Goal: Task Accomplishment & Management: Manage account settings

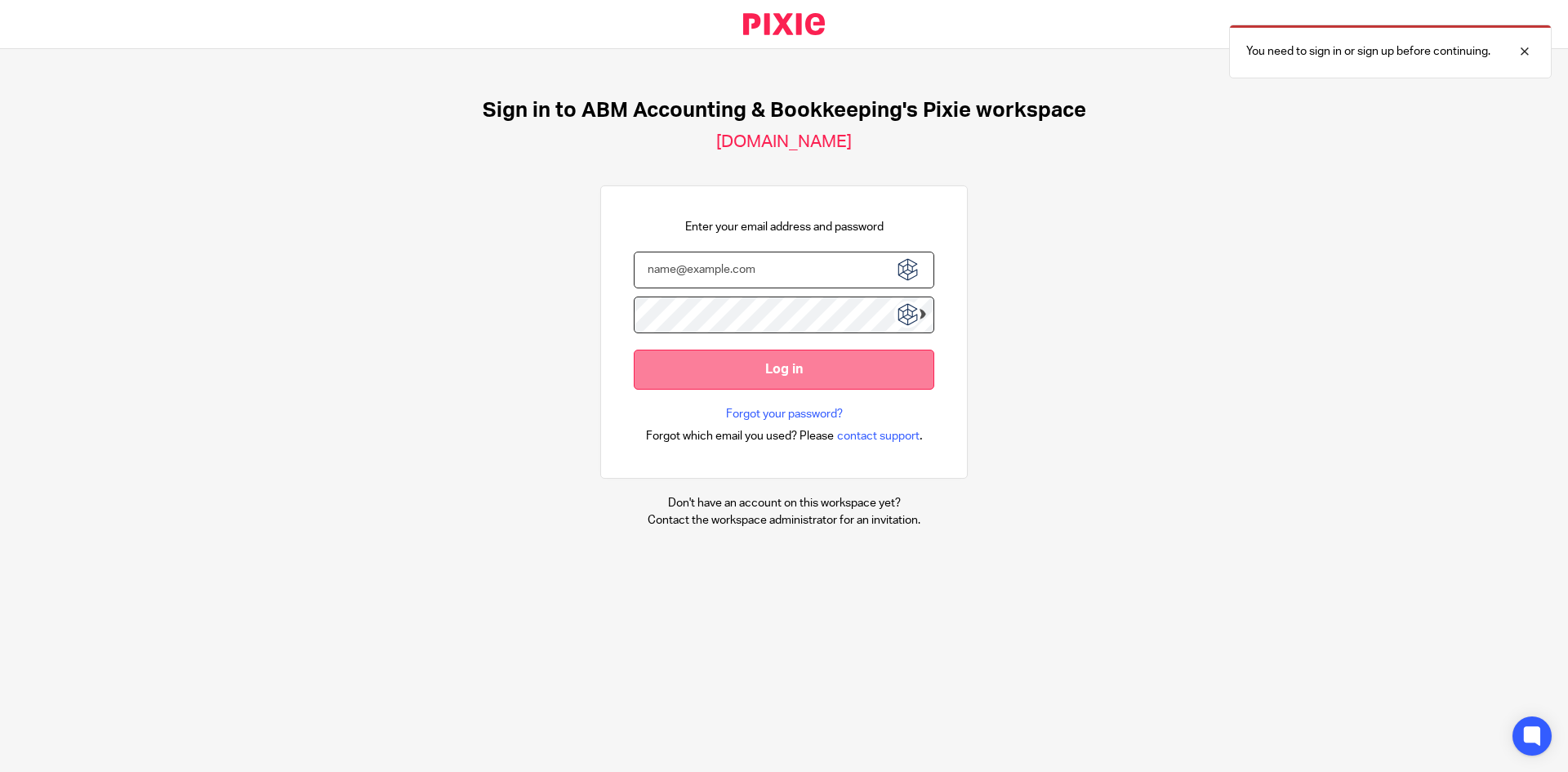
type input "[PERSON_NAME][EMAIL_ADDRESS][PERSON_NAME][DOMAIN_NAME]"
click at [812, 377] on input "Log in" at bounding box center [784, 369] width 300 height 40
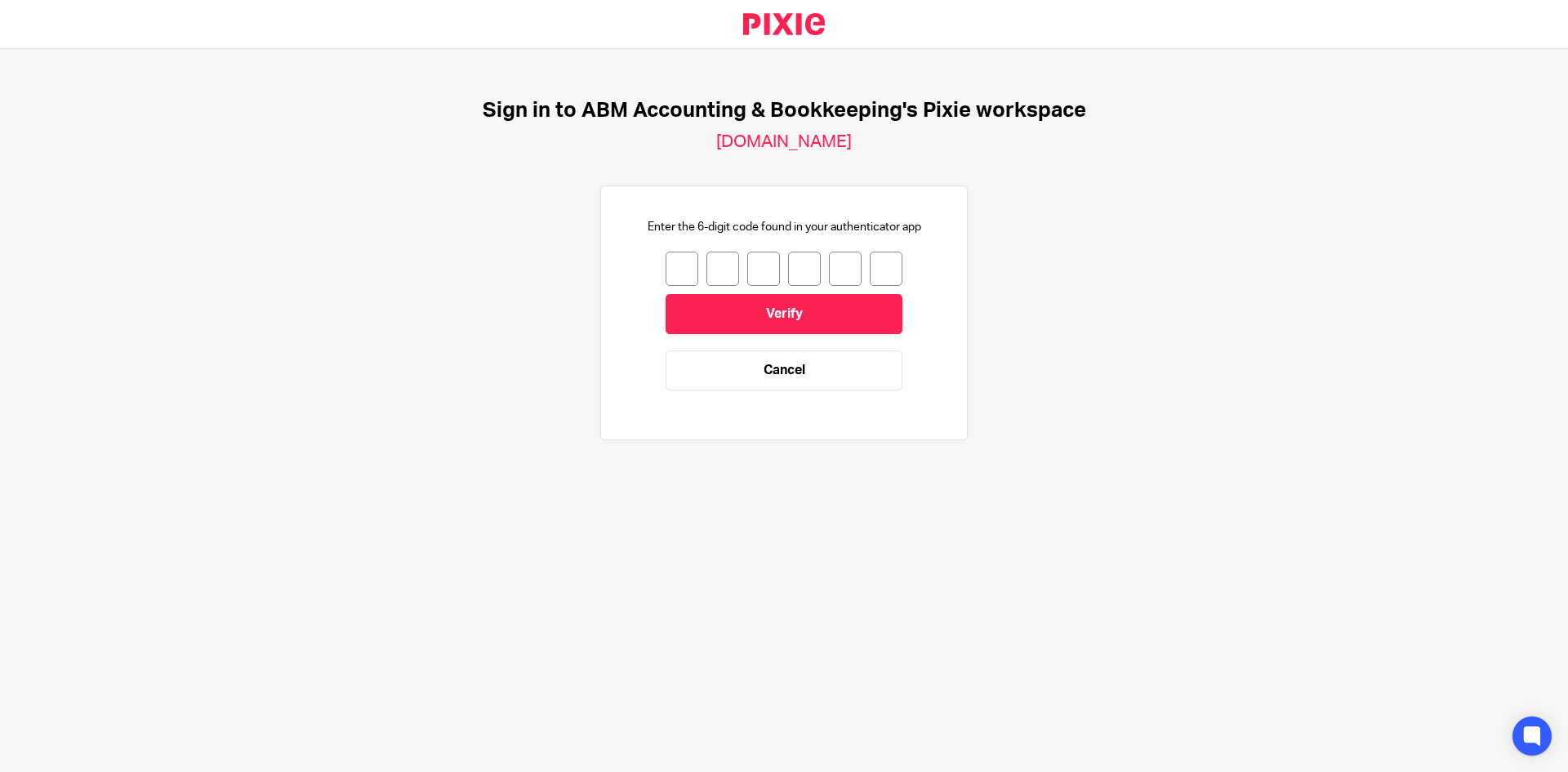
click at [666, 267] on input "number" at bounding box center [682, 269] width 33 height 35
type input "7"
type input "6"
type input "1"
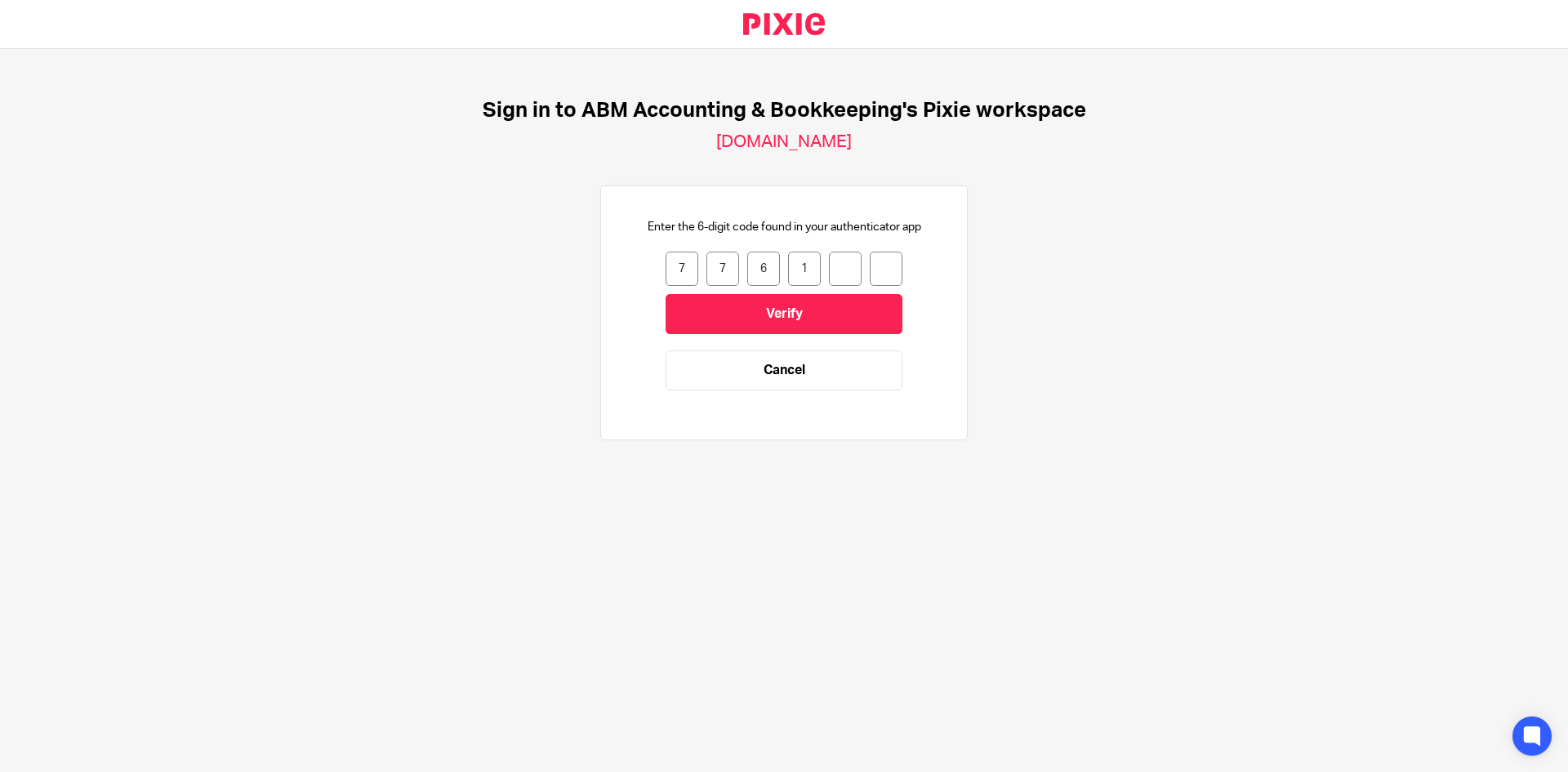
type input "7"
type input "2"
click at [815, 332] on input "Verify" at bounding box center [784, 314] width 237 height 40
click at [666, 272] on input "number" at bounding box center [682, 269] width 33 height 35
type input "9"
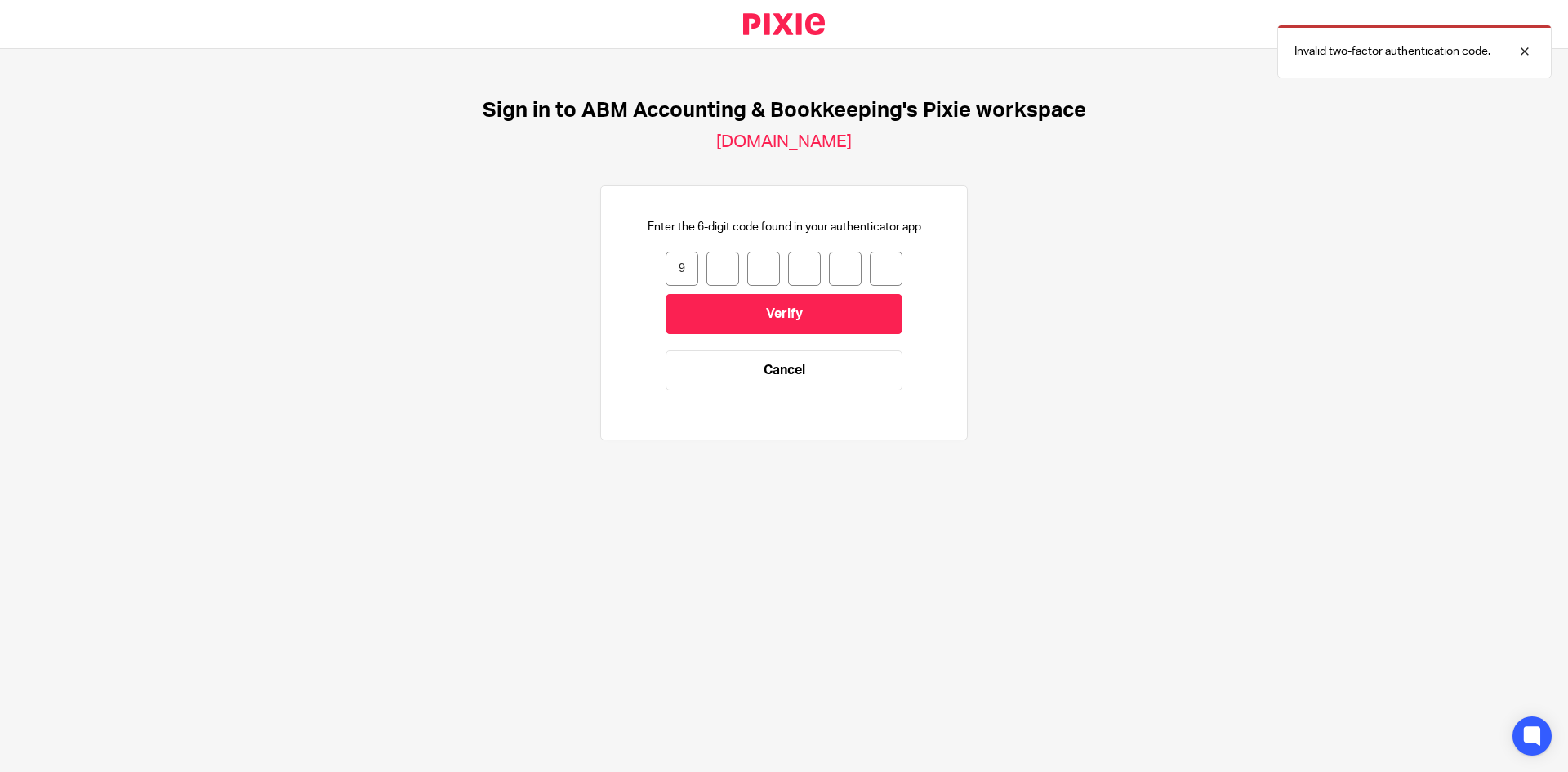
type input "9"
type input "6"
type input "4"
type input "7"
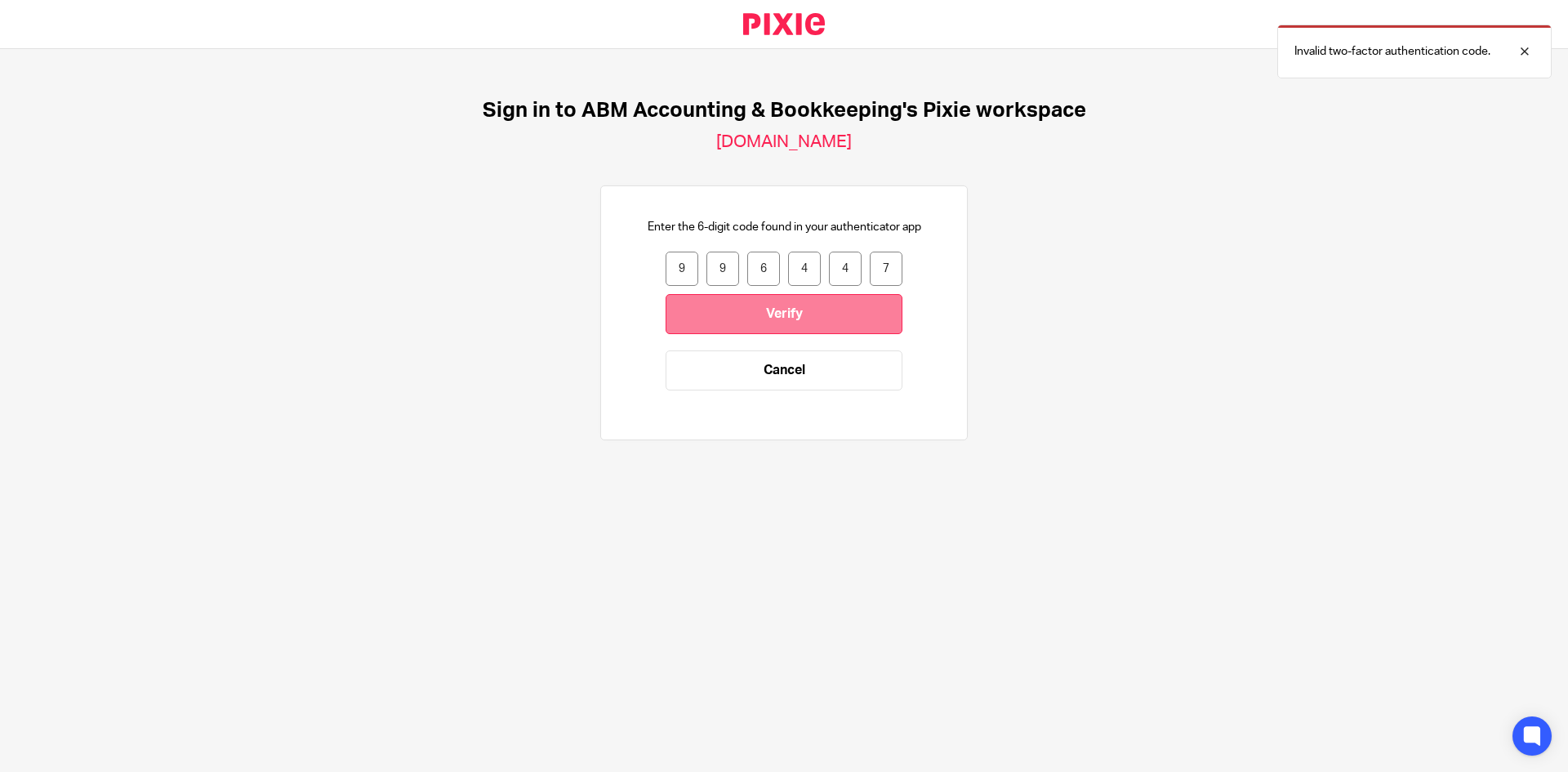
click at [762, 311] on input "Verify" at bounding box center [784, 314] width 237 height 40
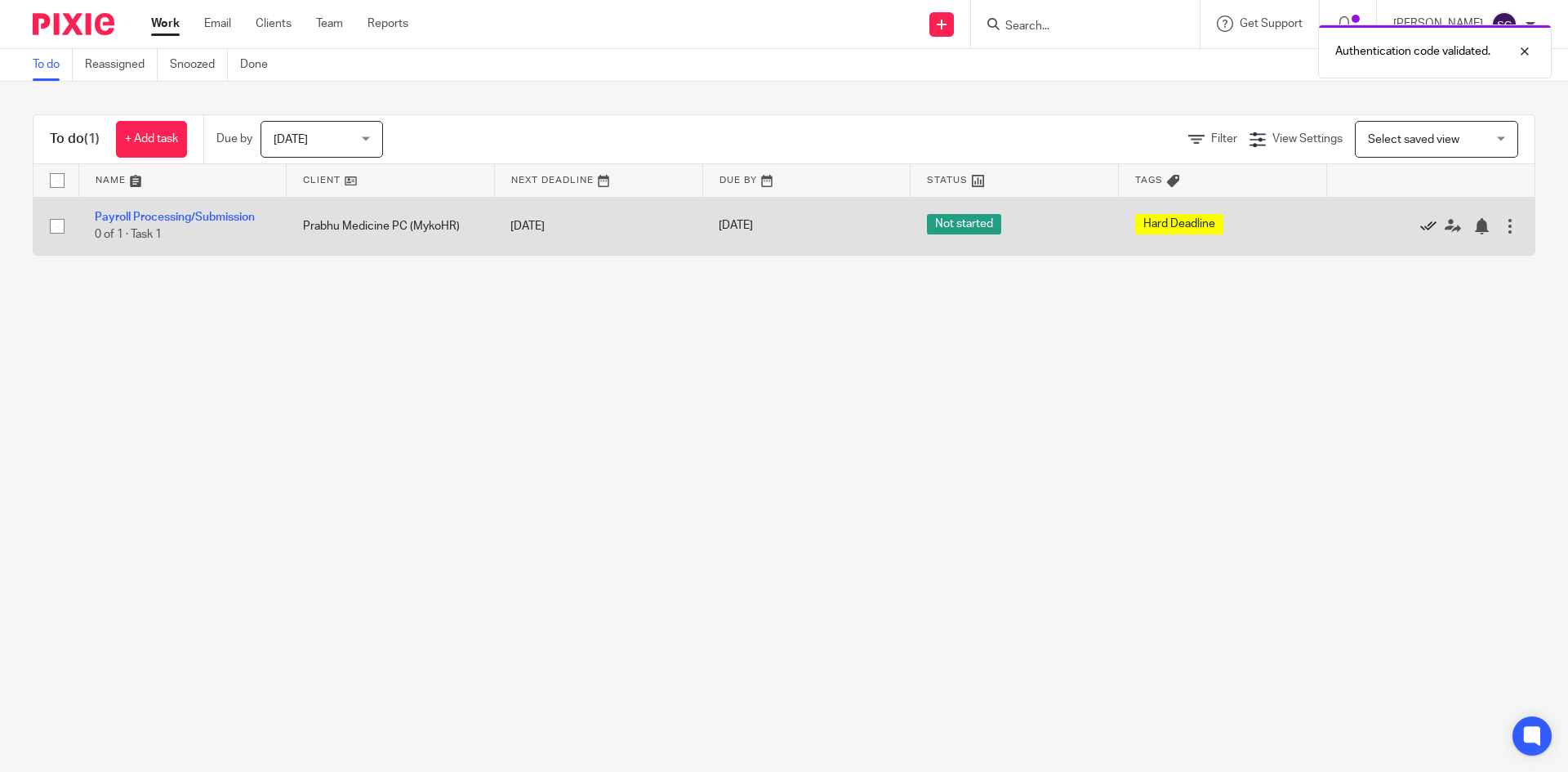
click at [1421, 224] on icon at bounding box center [1428, 225] width 16 height 16
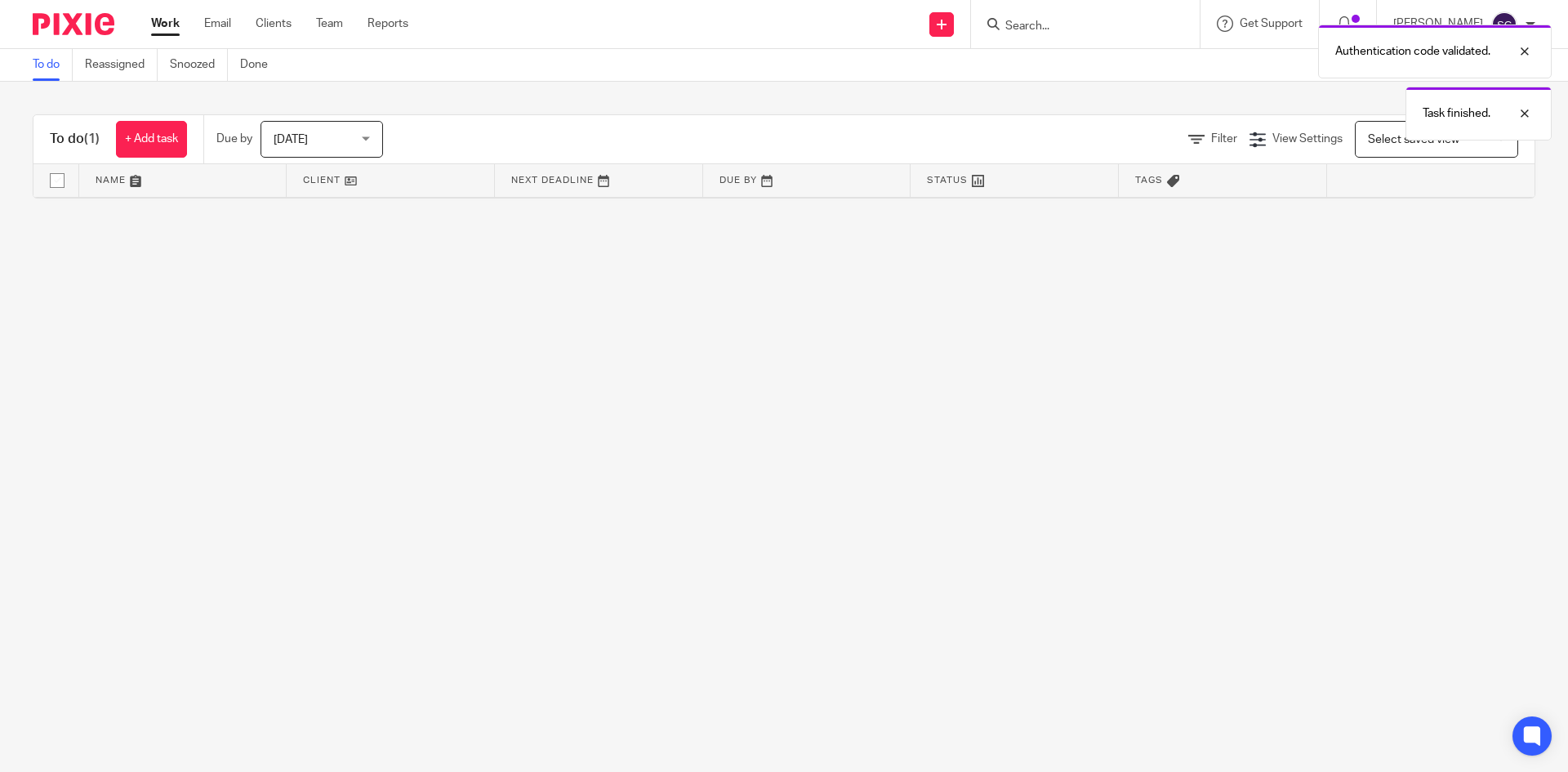
click at [1030, 394] on main "To do Reassigned Snoozed Done To do (1) + Add task Due by Today Today Today Tom…" at bounding box center [784, 386] width 1568 height 772
